Goal: Task Accomplishment & Management: Use online tool/utility

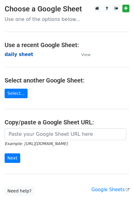
click at [14, 53] on strong "daily sheet" at bounding box center [19, 55] width 29 height 6
click at [22, 52] on strong "daily sheet" at bounding box center [19, 55] width 29 height 6
click at [22, 54] on strong "daily sheet" at bounding box center [19, 55] width 29 height 6
click at [21, 54] on strong "daily sheet" at bounding box center [19, 55] width 29 height 6
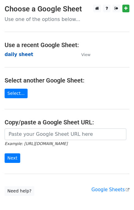
click at [15, 56] on strong "daily sheet" at bounding box center [19, 55] width 29 height 6
click at [14, 55] on strong "daily sheet" at bounding box center [19, 55] width 29 height 6
click at [17, 54] on strong "daily sheet" at bounding box center [19, 55] width 29 height 6
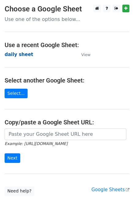
click at [25, 54] on strong "daily sheet" at bounding box center [19, 55] width 29 height 6
click at [26, 54] on strong "daily sheet" at bounding box center [19, 55] width 29 height 6
click at [20, 56] on strong "daily sheet" at bounding box center [19, 55] width 29 height 6
click at [20, 55] on strong "daily sheet" at bounding box center [19, 55] width 29 height 6
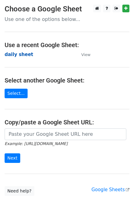
click at [20, 55] on strong "daily sheet" at bounding box center [19, 55] width 29 height 6
click at [12, 54] on strong "daily sheet" at bounding box center [19, 55] width 29 height 6
click at [19, 55] on strong "daily sheet" at bounding box center [19, 55] width 29 height 6
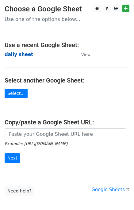
click at [19, 55] on strong "daily sheet" at bounding box center [19, 55] width 29 height 6
click at [18, 55] on strong "daily sheet" at bounding box center [19, 55] width 29 height 6
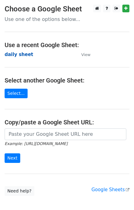
click at [18, 55] on strong "daily sheet" at bounding box center [19, 55] width 29 height 6
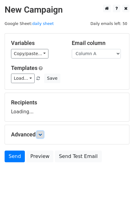
click at [44, 133] on link at bounding box center [40, 134] width 7 height 7
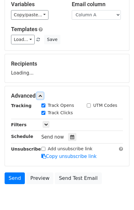
scroll to position [64, 0]
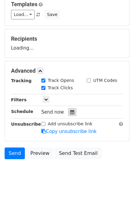
click at [70, 113] on icon at bounding box center [72, 112] width 4 height 4
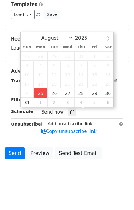
type input "2025-08-25 12:00"
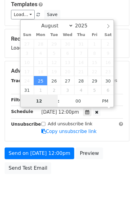
scroll to position [0, 0]
type input "01"
type input "2025-08-25 13:00"
click at [114, 151] on div "Send on Aug 25 at 12:00pm Preview Send Test Email" at bounding box center [67, 162] width 134 height 30
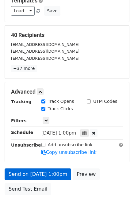
scroll to position [103, 0]
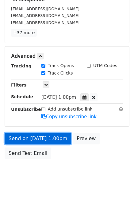
click at [14, 139] on link "Send on Aug 25 at 1:00pm" at bounding box center [38, 139] width 67 height 12
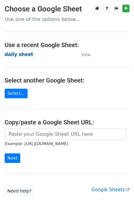
click at [16, 56] on strong "daily sheet" at bounding box center [19, 55] width 29 height 6
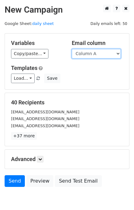
click at [101, 53] on select "Column A Column B Column C" at bounding box center [96, 54] width 49 height 10
click at [99, 55] on select "Column A Column B Column C" at bounding box center [96, 54] width 49 height 10
select select "Column B"
click at [72, 49] on select "Column A Column B Column C" at bounding box center [96, 54] width 49 height 10
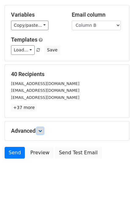
click at [44, 129] on link at bounding box center [40, 130] width 7 height 7
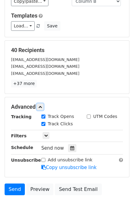
scroll to position [74, 0]
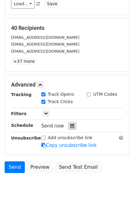
click at [70, 125] on icon at bounding box center [72, 126] width 4 height 4
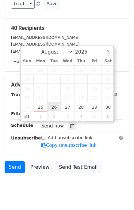
type input "[DATE] 12:00"
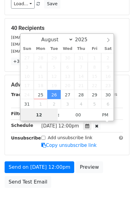
scroll to position [0, 0]
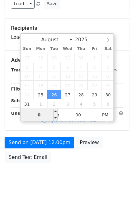
type input "02"
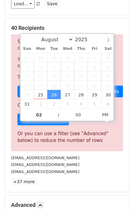
type input "[DATE] 14:00"
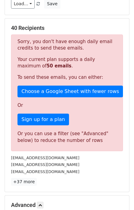
click at [110, 168] on div "[EMAIL_ADDRESS][DOMAIN_NAME]" at bounding box center [66, 171] width 121 height 7
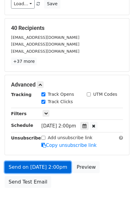
click at [38, 165] on link "Send on [DATE] 2:00pm" at bounding box center [38, 167] width 67 height 12
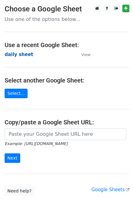
click at [15, 56] on strong "daily sheet" at bounding box center [19, 55] width 29 height 6
click at [12, 55] on strong "daily sheet" at bounding box center [19, 55] width 29 height 6
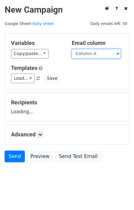
click at [91, 55] on select "Column A Column B Column C" at bounding box center [96, 54] width 49 height 10
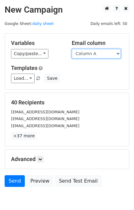
click at [90, 56] on select "Column A Column B Column C" at bounding box center [96, 54] width 49 height 10
select select "Column C"
click at [72, 49] on select "Column A Column B Column C" at bounding box center [96, 54] width 49 height 10
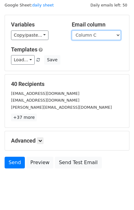
scroll to position [28, 0]
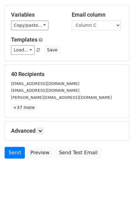
click at [46, 129] on h5 "Advanced" at bounding box center [67, 130] width 112 height 7
click at [45, 129] on h5 "Advanced" at bounding box center [67, 130] width 112 height 7
click at [43, 130] on link at bounding box center [40, 130] width 7 height 7
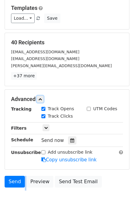
scroll to position [88, 0]
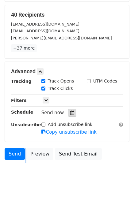
click at [72, 113] on div at bounding box center [72, 113] width 8 height 8
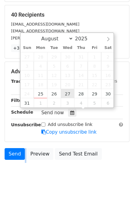
type input "2025-08-27 12:00"
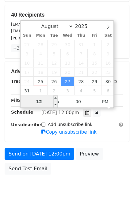
scroll to position [78, 0]
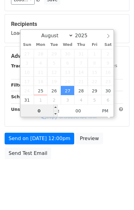
type input "03"
type input "2025-08-27 15:00"
click at [105, 141] on div "Send on Aug 27 at 12:00pm Preview Send Test Email" at bounding box center [67, 148] width 134 height 30
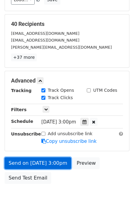
click at [18, 163] on link "Send on Aug 27 at 3:00pm" at bounding box center [38, 163] width 67 height 12
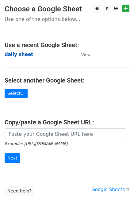
click at [22, 54] on strong "daily sheet" at bounding box center [19, 55] width 29 height 6
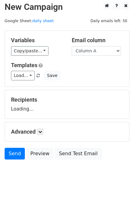
scroll to position [4, 0]
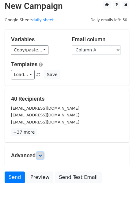
click at [41, 155] on icon at bounding box center [40, 155] width 4 height 4
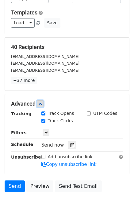
scroll to position [79, 0]
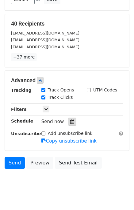
click at [71, 118] on div at bounding box center [72, 121] width 8 height 8
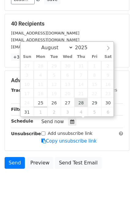
type input "2025-08-28 12:00"
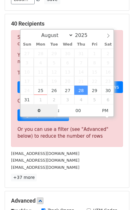
type input "04"
type input "2025-08-28 16:00"
click at [93, 159] on div "mailtoinfo@comfort-insurance.co.uk" at bounding box center [66, 160] width 121 height 7
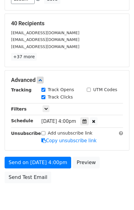
scroll to position [103, 0]
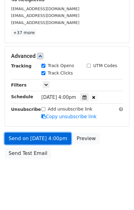
click at [29, 136] on link "Send on Aug 28 at 4:00pm" at bounding box center [38, 139] width 67 height 12
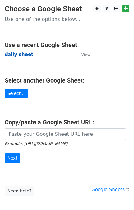
click at [10, 55] on strong "daily sheet" at bounding box center [19, 55] width 29 height 6
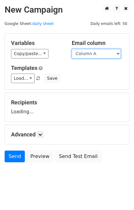
click at [100, 54] on select "Column A Column B Column C" at bounding box center [96, 54] width 49 height 10
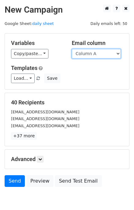
click at [95, 56] on select "Column A Column B Column C" at bounding box center [96, 54] width 49 height 10
select select "Column B"
click at [72, 49] on select "Column A Column B Column C" at bounding box center [96, 54] width 49 height 10
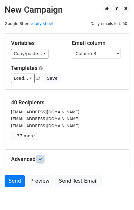
click at [44, 159] on link at bounding box center [40, 159] width 7 height 7
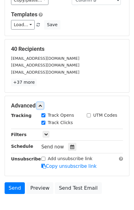
scroll to position [89, 0]
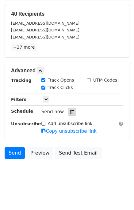
click at [70, 110] on icon at bounding box center [72, 111] width 4 height 4
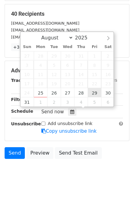
type input "[DATE] 12:00"
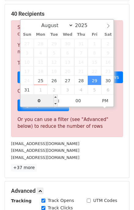
type input "05"
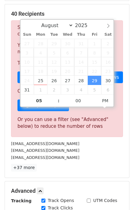
type input "2025-08-29 17:00"
click at [90, 162] on div "40 Recipients Sorry, you don't have enough daily email credits to send these em…" at bounding box center [67, 90] width 112 height 161
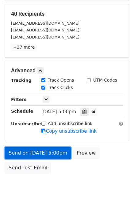
click at [26, 151] on link "Send on Aug 29 at 5:00pm" at bounding box center [38, 153] width 67 height 12
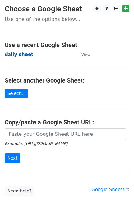
click at [18, 56] on strong "daily sheet" at bounding box center [19, 55] width 29 height 6
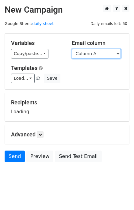
click at [101, 52] on select "Column A Column B Column C" at bounding box center [96, 54] width 49 height 10
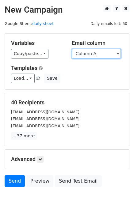
click at [101, 49] on select "Column A Column B Column C" at bounding box center [96, 54] width 49 height 10
select select "Column C"
click at [72, 49] on select "Column A Column B Column C" at bounding box center [96, 54] width 49 height 10
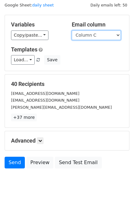
scroll to position [28, 0]
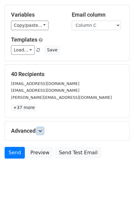
click at [44, 129] on link at bounding box center [40, 130] width 7 height 7
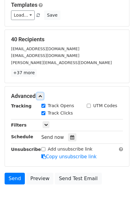
scroll to position [83, 0]
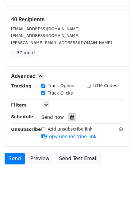
click at [70, 115] on icon at bounding box center [72, 117] width 4 height 4
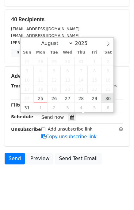
type input "[DATE] 12:00"
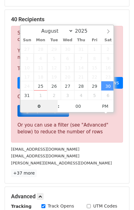
type input "06"
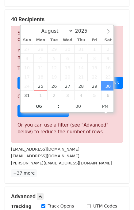
type input "[DATE] 18:00"
click at [88, 161] on div "[PERSON_NAME][EMAIL_ADDRESS][DOMAIN_NAME]" at bounding box center [66, 162] width 121 height 7
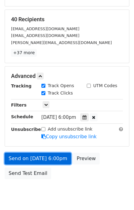
click at [54, 156] on link "Send on [DATE] 6:00pm" at bounding box center [38, 159] width 67 height 12
